Goal: Transaction & Acquisition: Book appointment/travel/reservation

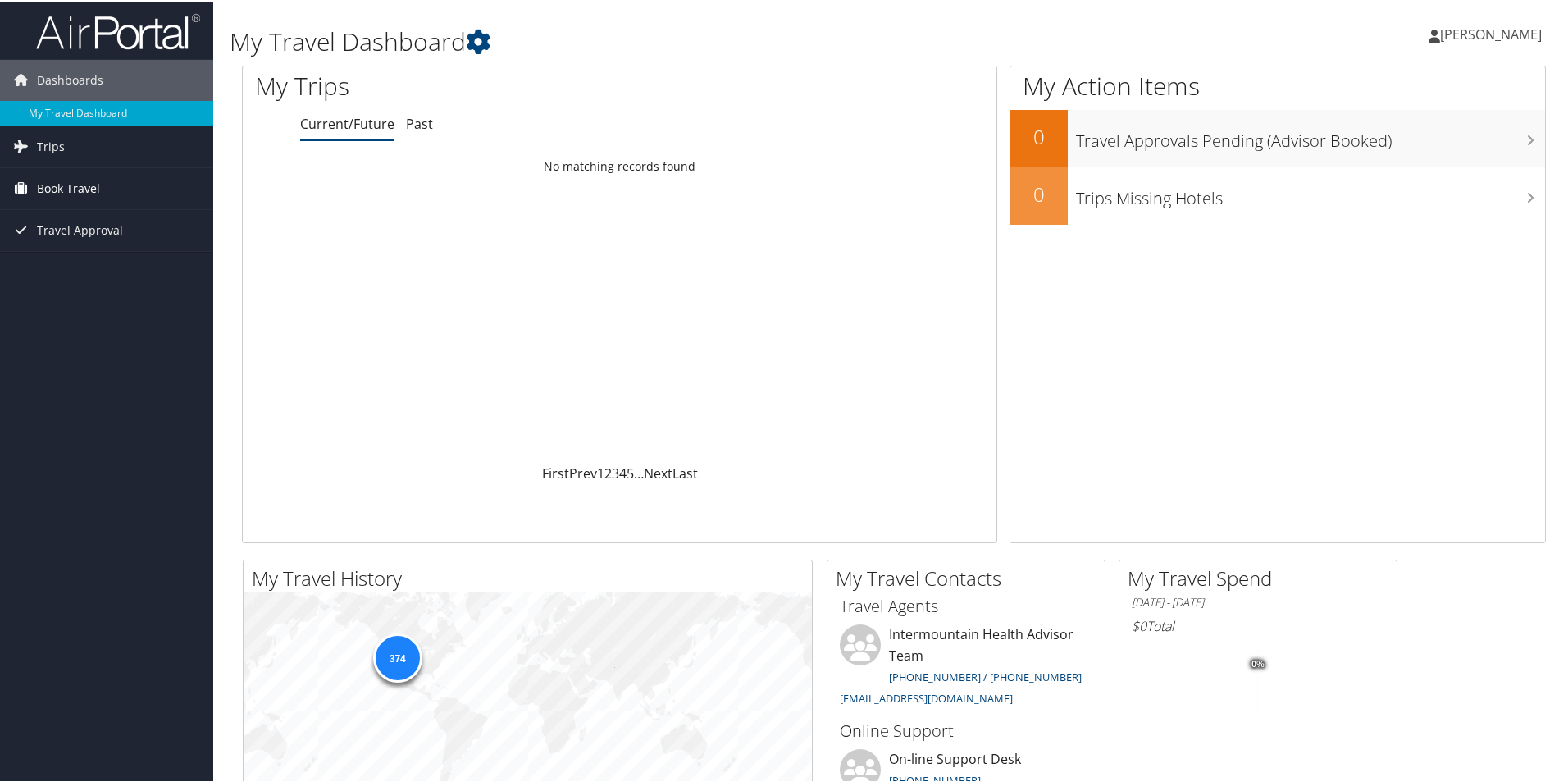
click at [82, 183] on span "Book Travel" at bounding box center [69, 186] width 63 height 41
click at [84, 261] on link "Book/Manage Online Trips" at bounding box center [106, 268] width 213 height 24
click at [77, 175] on span "Book Travel" at bounding box center [69, 186] width 63 height 41
click at [68, 273] on link "Book/Manage Online Trips" at bounding box center [106, 268] width 213 height 24
